Goal: Task Accomplishment & Management: Use online tool/utility

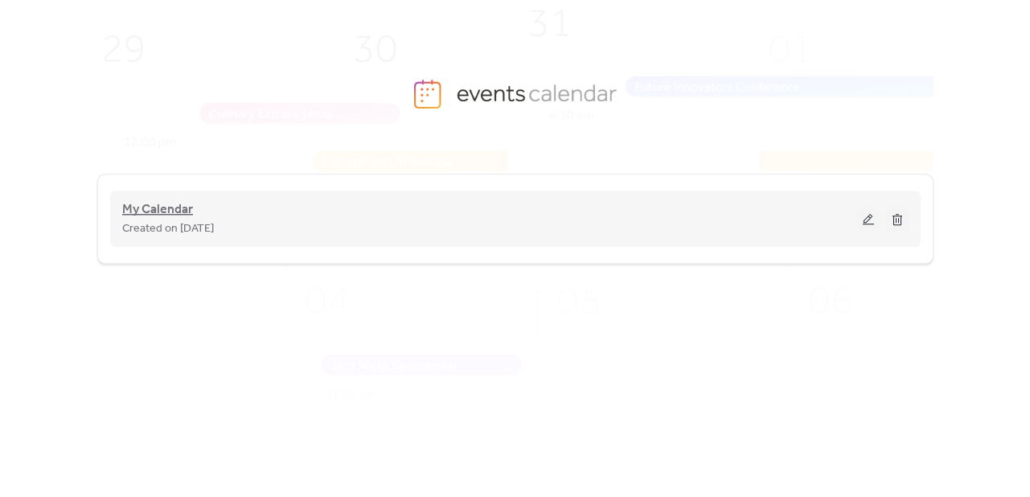
click at [154, 207] on span "My Calendar" at bounding box center [157, 209] width 71 height 19
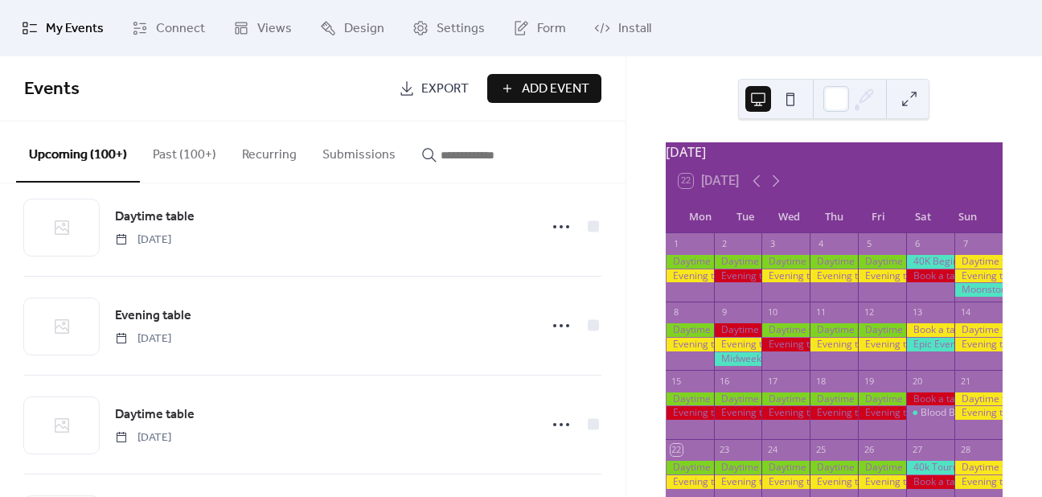
scroll to position [627, 0]
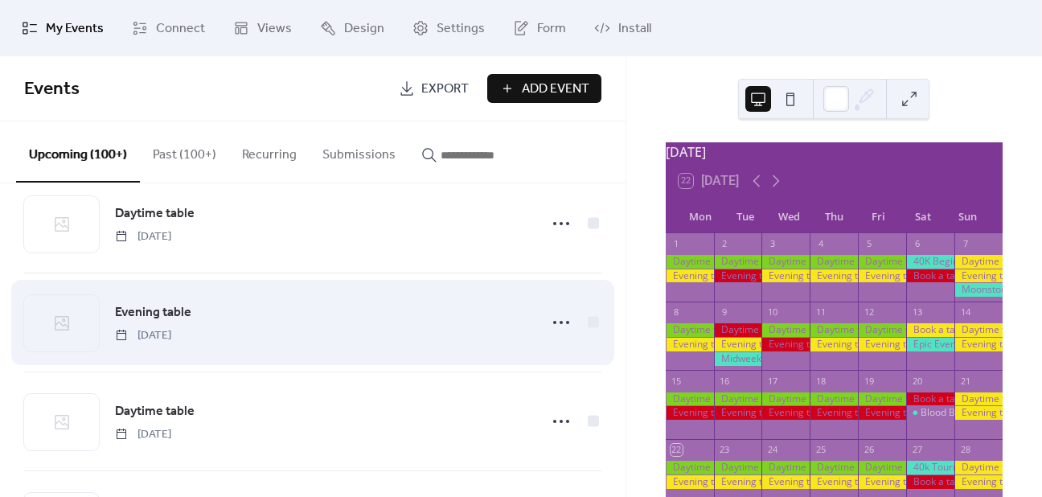
click at [176, 306] on span "Evening table" at bounding box center [153, 312] width 76 height 19
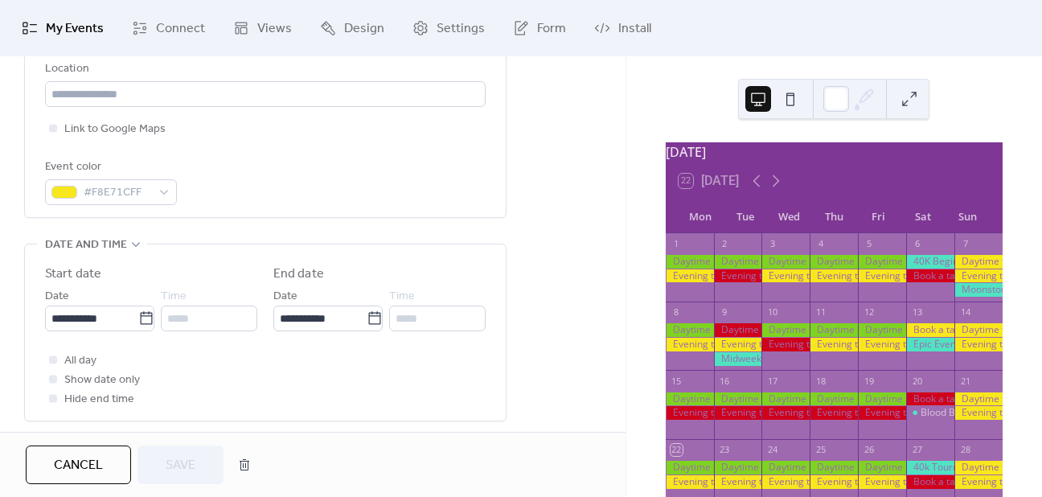
scroll to position [415, 0]
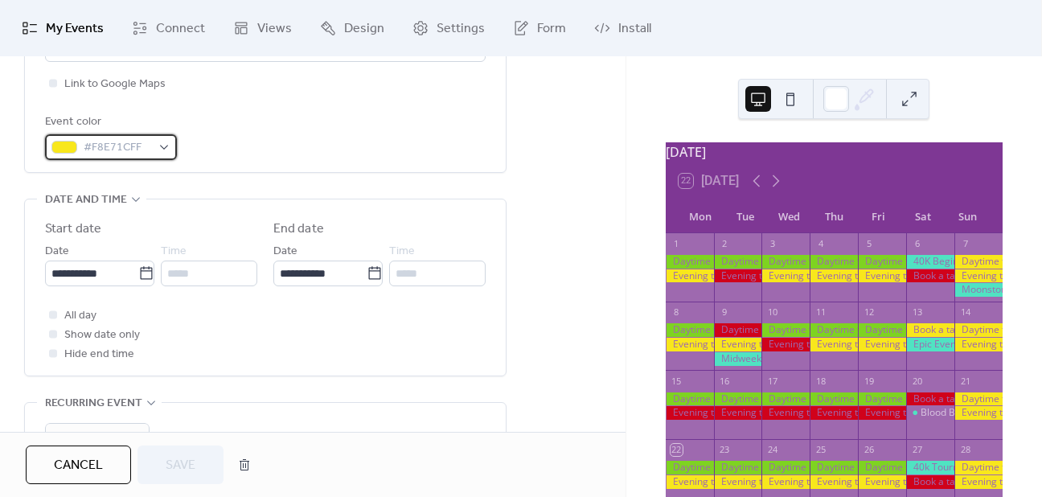
click at [163, 144] on div "#F8E71CFF" at bounding box center [111, 147] width 132 height 26
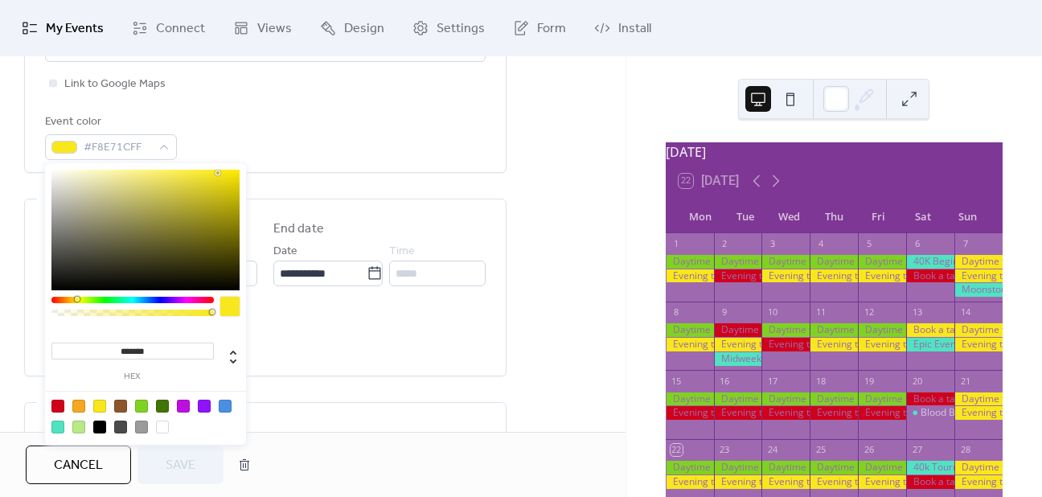
click at [57, 397] on div at bounding box center [145, 416] width 204 height 51
click at [57, 400] on div at bounding box center [57, 406] width 13 height 13
type input "*******"
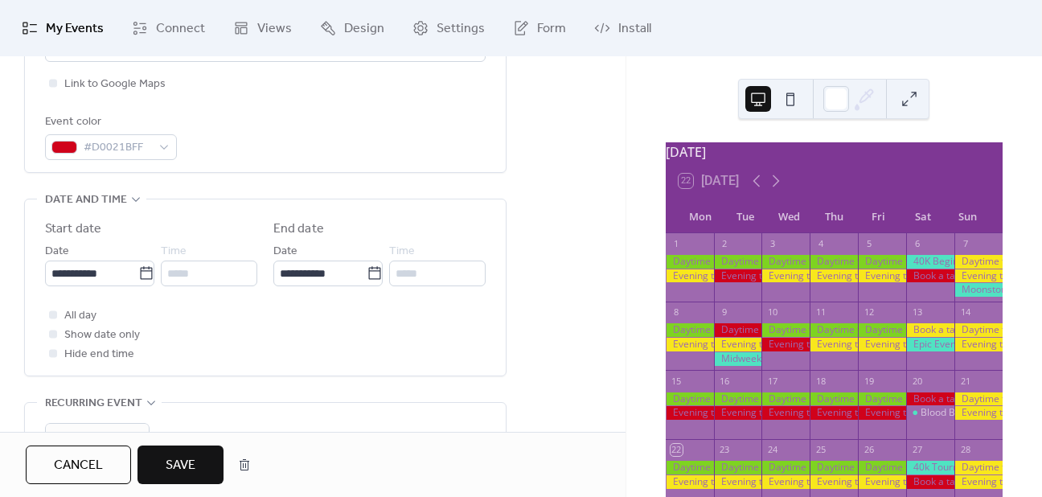
click at [168, 456] on span "Save" at bounding box center [181, 465] width 30 height 19
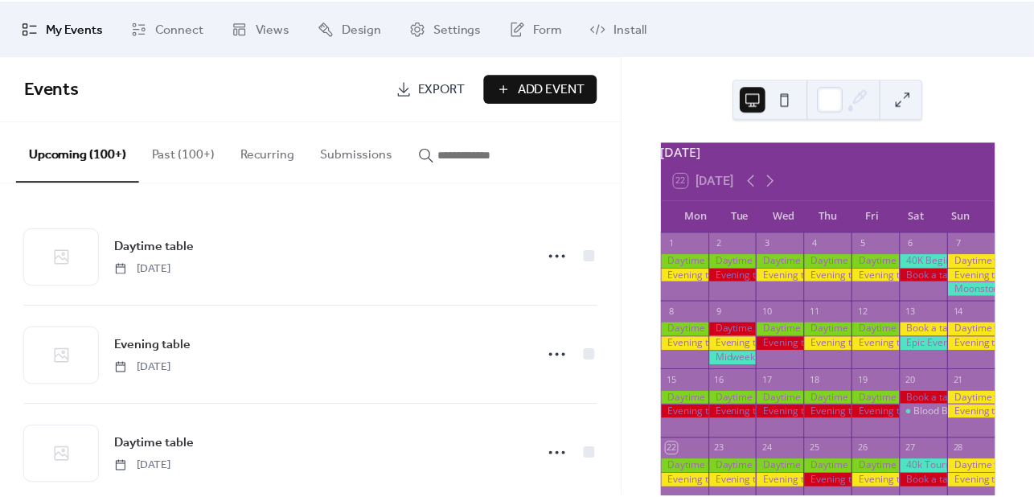
scroll to position [137, 0]
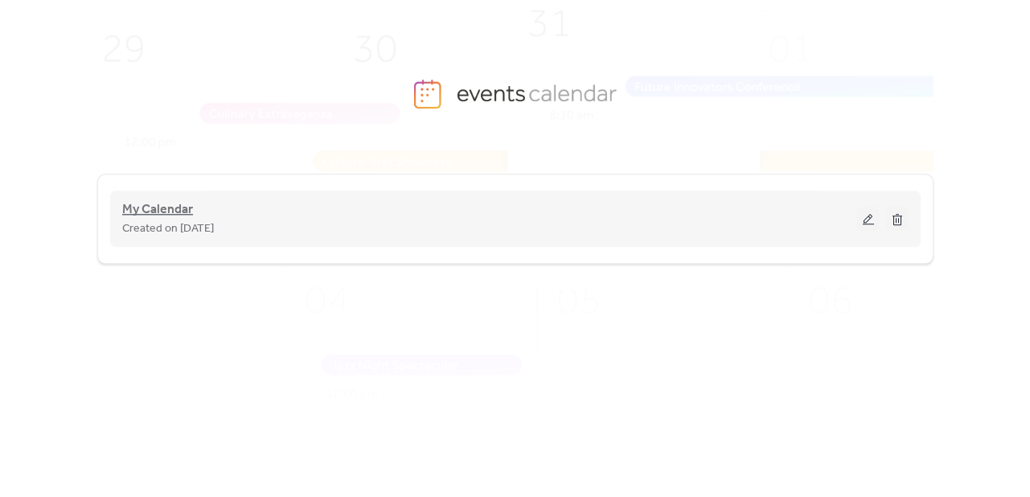
click at [143, 208] on span "My Calendar" at bounding box center [157, 209] width 71 height 19
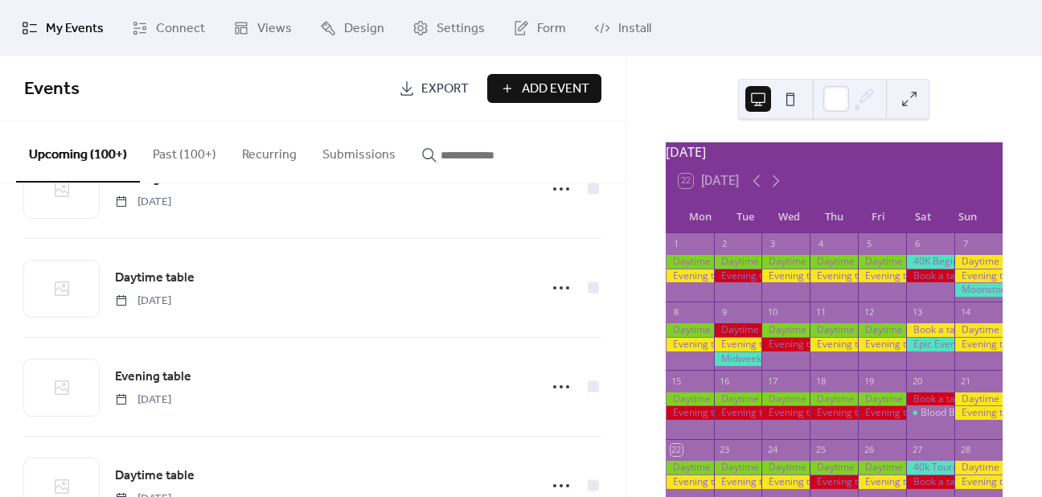
scroll to position [169, 0]
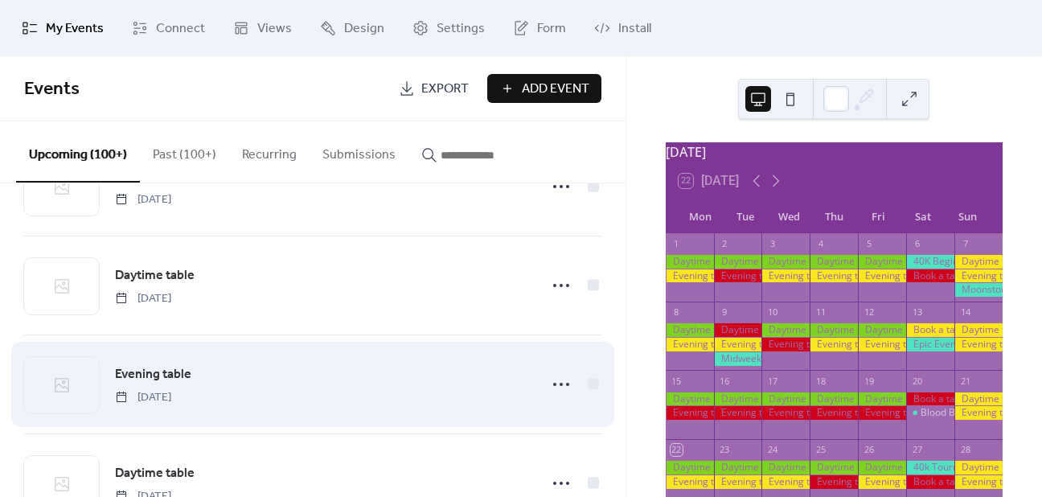
click at [135, 374] on span "Evening table" at bounding box center [153, 374] width 76 height 19
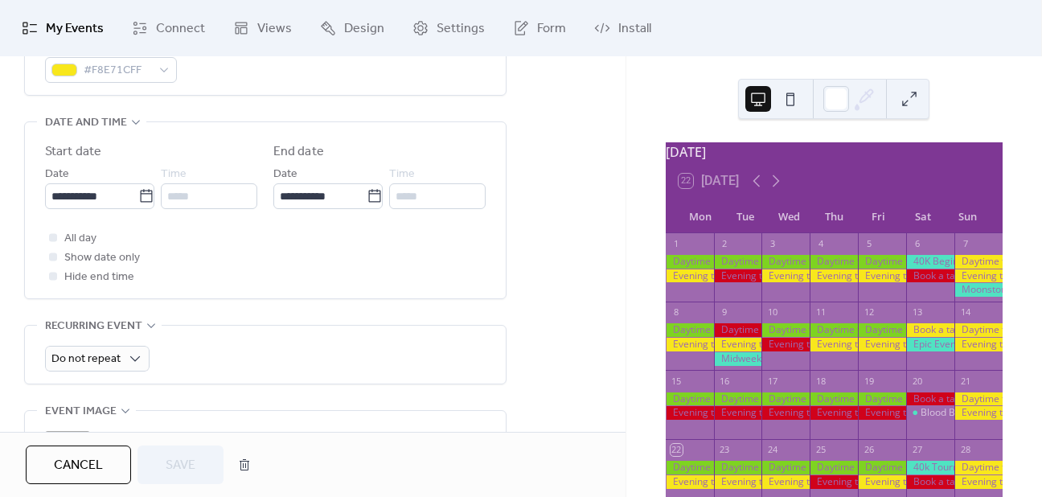
scroll to position [466, 0]
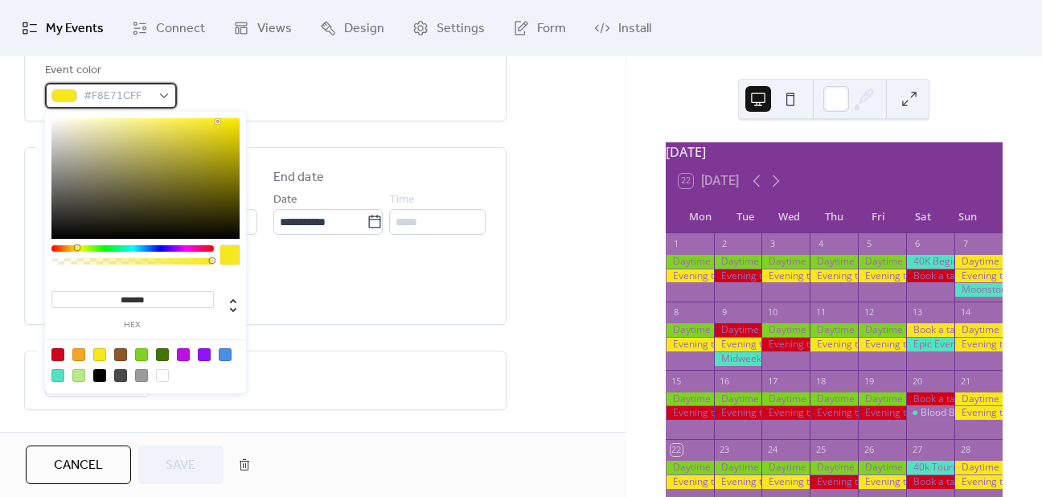
click at [147, 99] on span "#F8E71CFF" at bounding box center [118, 96] width 68 height 19
click at [60, 348] on div at bounding box center [57, 354] width 13 height 13
type input "*******"
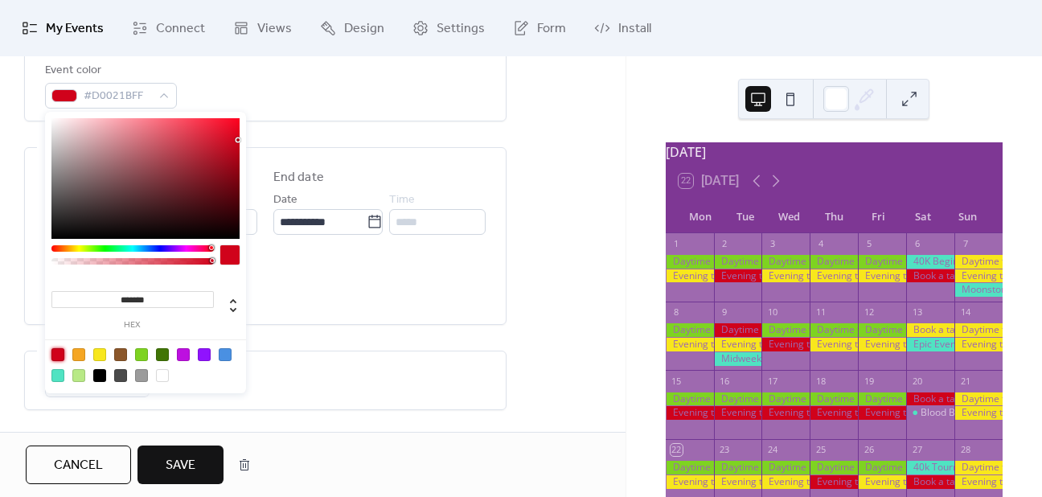
click at [166, 471] on span "Save" at bounding box center [181, 465] width 30 height 19
